Goal: Task Accomplishment & Management: Complete application form

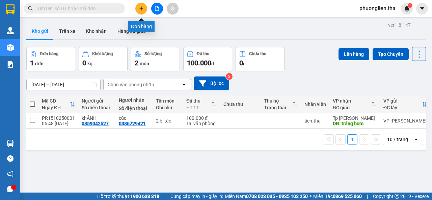
click at [142, 8] on icon "plus" at bounding box center [141, 8] width 4 height 0
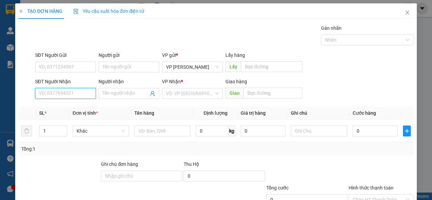
click at [58, 92] on input "SĐT Người Nhận" at bounding box center [65, 93] width 61 height 11
click at [76, 107] on div "0942083804 - HIỀN út" at bounding box center [65, 106] width 52 height 7
type input "0942083804"
type input "HIỀN út"
type input "0942083804"
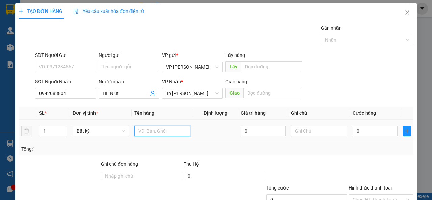
click at [142, 132] on input "text" at bounding box center [162, 130] width 56 height 11
type input "1T xám táo"
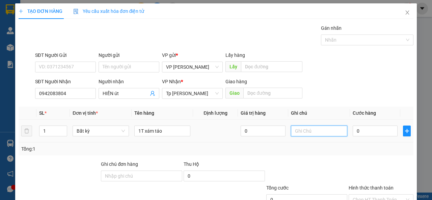
click at [317, 133] on input "text" at bounding box center [319, 130] width 56 height 11
click at [367, 132] on input "0" at bounding box center [375, 130] width 45 height 11
type input "3"
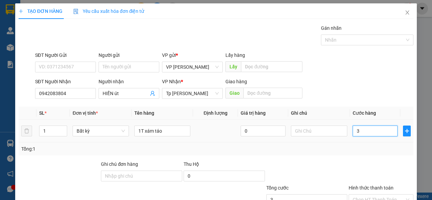
type input "30"
type input "30.000"
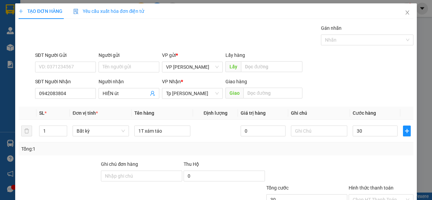
type input "30.000"
click at [383, 145] on div "Tổng: 1" at bounding box center [216, 148] width 390 height 7
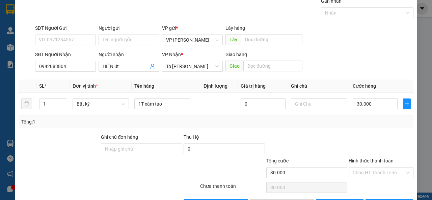
scroll to position [50, 0]
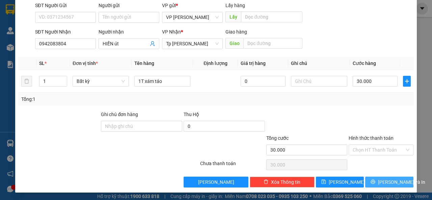
click at [372, 181] on button "[PERSON_NAME] và In" at bounding box center [389, 181] width 48 height 11
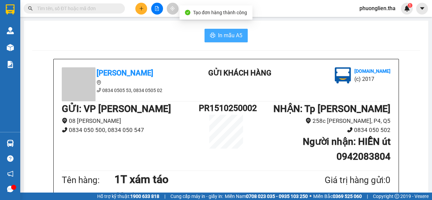
click at [224, 35] on span "In mẫu A5" at bounding box center [230, 35] width 24 height 8
click at [230, 34] on span "In mẫu A5" at bounding box center [230, 35] width 24 height 8
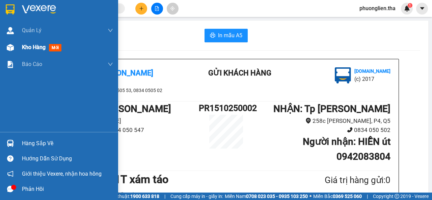
click at [33, 46] on span "Kho hàng" at bounding box center [34, 47] width 24 height 6
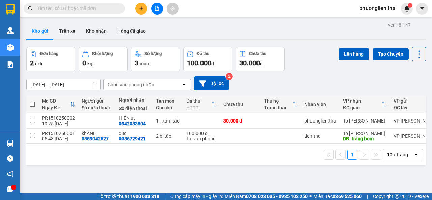
click at [109, 9] on input "text" at bounding box center [77, 8] width 80 height 7
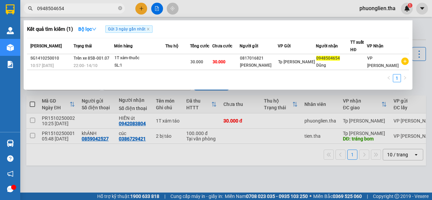
type input "0948504654"
click at [120, 7] on icon "close-circle" at bounding box center [120, 8] width 4 height 4
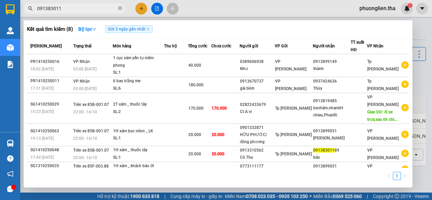
type input "0913830118"
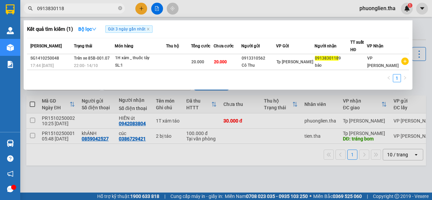
drag, startPoint x: 67, startPoint y: 8, endPoint x: 58, endPoint y: 7, distance: 8.5
click at [58, 7] on input "0913830118" at bounding box center [77, 8] width 80 height 7
click at [69, 8] on input "0913830118" at bounding box center [77, 8] width 80 height 7
click at [120, 9] on icon "close-circle" at bounding box center [120, 8] width 4 height 4
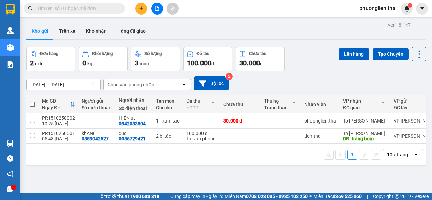
click at [92, 7] on input "text" at bounding box center [77, 8] width 80 height 7
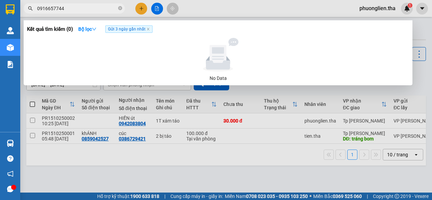
drag, startPoint x: 72, startPoint y: 8, endPoint x: 33, endPoint y: 9, distance: 38.8
click at [33, 9] on span "0916657744" at bounding box center [74, 8] width 101 height 10
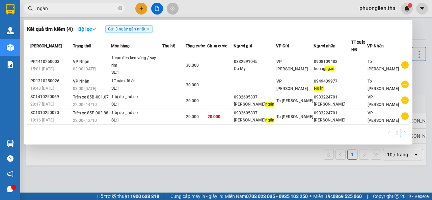
drag, startPoint x: 53, startPoint y: 8, endPoint x: 43, endPoint y: 19, distance: 14.8
click at [39, 15] on div "Kết quả tìm kiếm ( 4 ) Bộ lọc Gửi 3 ngày gần nhất Mã ĐH Trạng thái Món hàng Thu…" at bounding box center [66, 9] width 132 height 12
type input "ngân"
click at [120, 8] on icon "close-circle" at bounding box center [120, 8] width 4 height 4
